Goal: Task Accomplishment & Management: Use online tool/utility

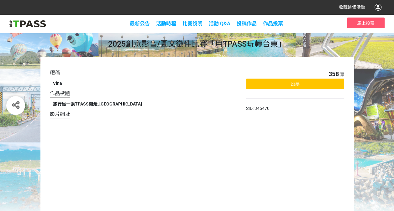
click at [289, 86] on div "投票" at bounding box center [295, 84] width 98 height 11
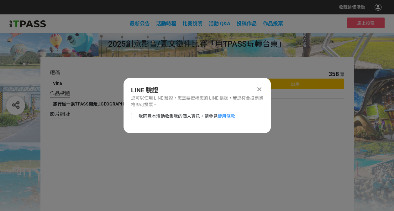
click at [259, 89] on icon at bounding box center [259, 89] width 4 height 6
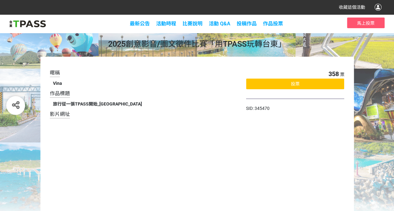
click at [296, 83] on span "投票" at bounding box center [295, 84] width 9 height 5
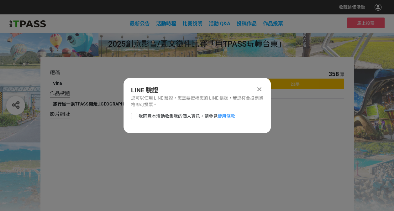
click at [134, 118] on div at bounding box center [134, 116] width 6 height 6
checkbox input "true"
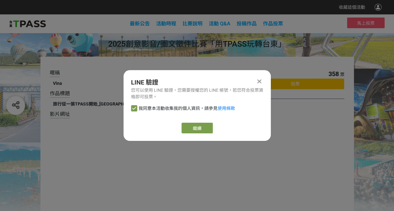
click at [260, 83] on icon at bounding box center [259, 81] width 4 height 6
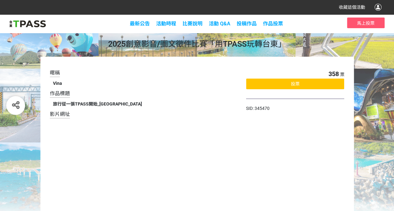
click at [292, 85] on span "投票" at bounding box center [295, 84] width 9 height 5
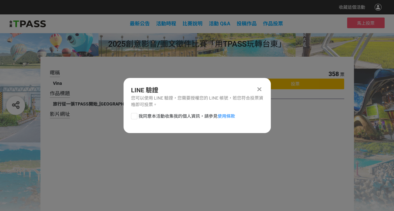
click at [259, 87] on icon at bounding box center [259, 89] width 4 height 6
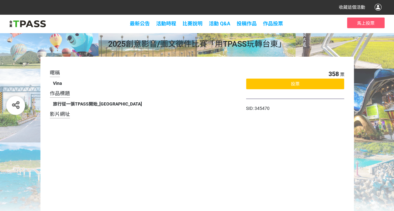
click at [268, 144] on div "358 票 投票 SID: 345470" at bounding box center [295, 147] width 98 height 157
click at [369, 23] on span "馬上投票" at bounding box center [366, 23] width 18 height 5
click at [364, 22] on span "馬上投票" at bounding box center [366, 23] width 18 height 5
click at [363, 24] on span "馬上投票" at bounding box center [366, 23] width 18 height 5
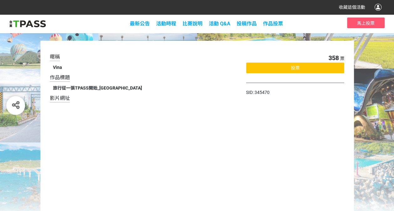
scroll to position [35, 0]
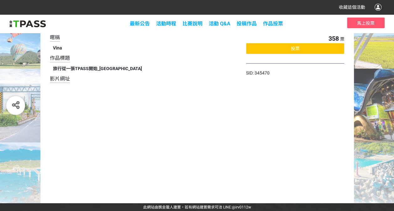
click at [291, 47] on span "投票" at bounding box center [295, 48] width 9 height 5
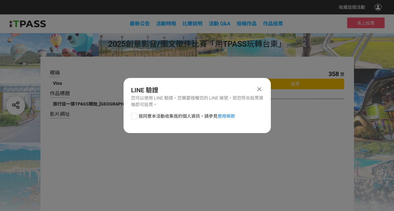
scroll to position [0, 0]
click at [258, 88] on icon at bounding box center [259, 89] width 4 height 6
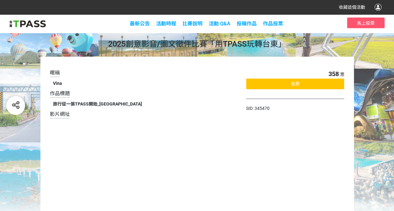
click at [187, 92] on div "暱稱 Vina 作品標題 旅行從一張TPASS開始_台東TPASS 影片網址" at bounding box center [148, 147] width 197 height 157
click at [171, 83] on div "Vina" at bounding box center [143, 83] width 181 height 7
click at [289, 85] on div "投票" at bounding box center [295, 84] width 98 height 11
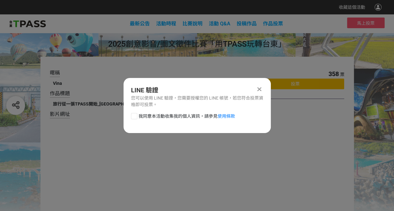
click at [132, 117] on div at bounding box center [134, 116] width 6 height 6
checkbox input "true"
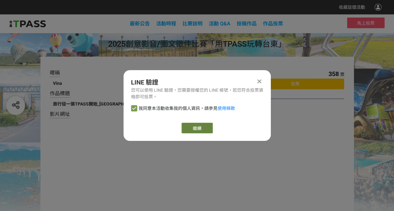
click at [202, 129] on link "繼續" at bounding box center [197, 128] width 31 height 11
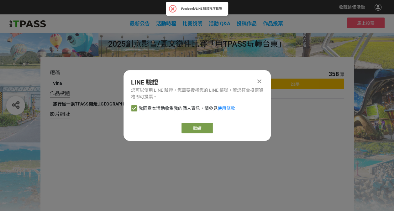
click at [260, 82] on icon at bounding box center [259, 81] width 4 height 6
